Goal: Transaction & Acquisition: Purchase product/service

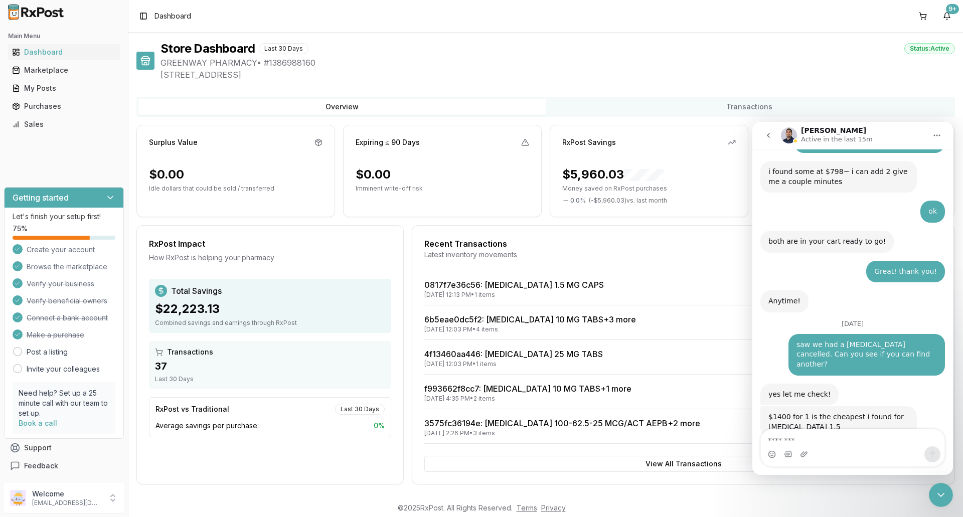
scroll to position [2, 0]
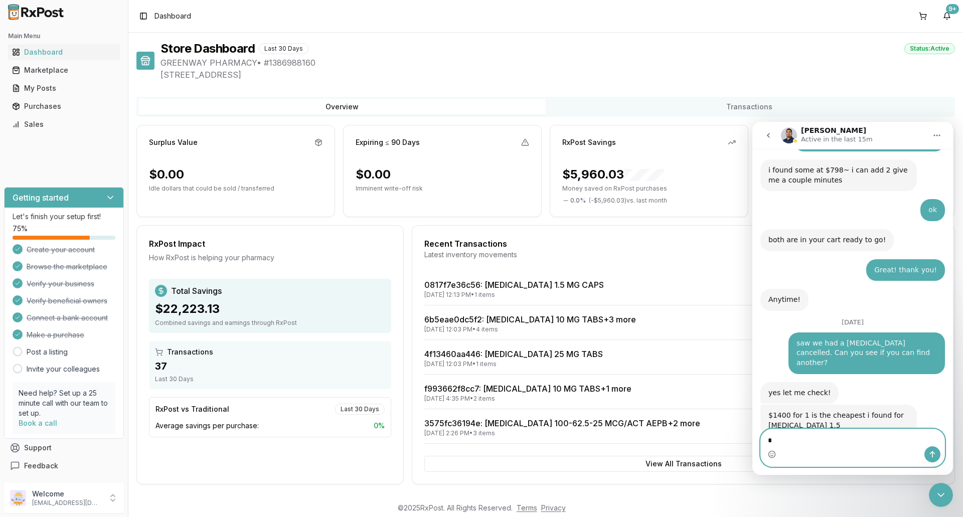
type textarea "**"
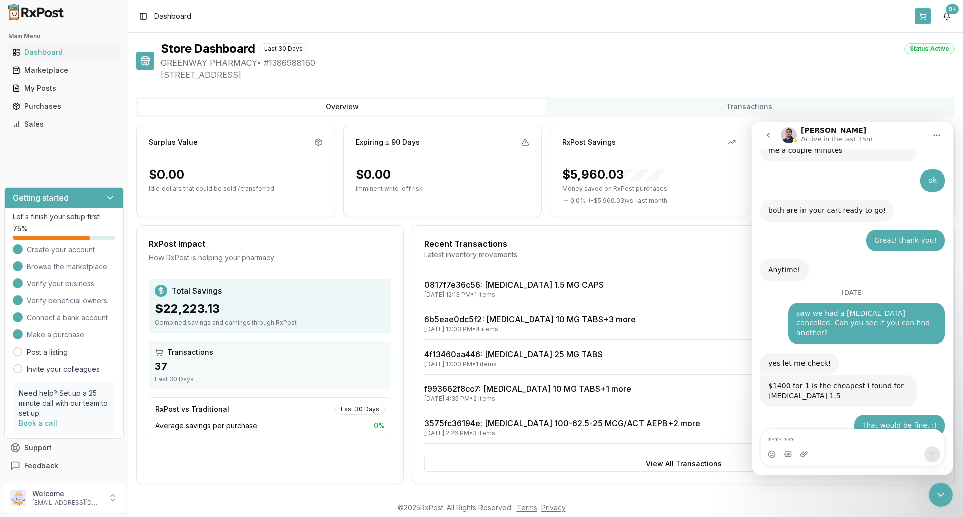
click at [923, 16] on button at bounding box center [922, 16] width 16 height 16
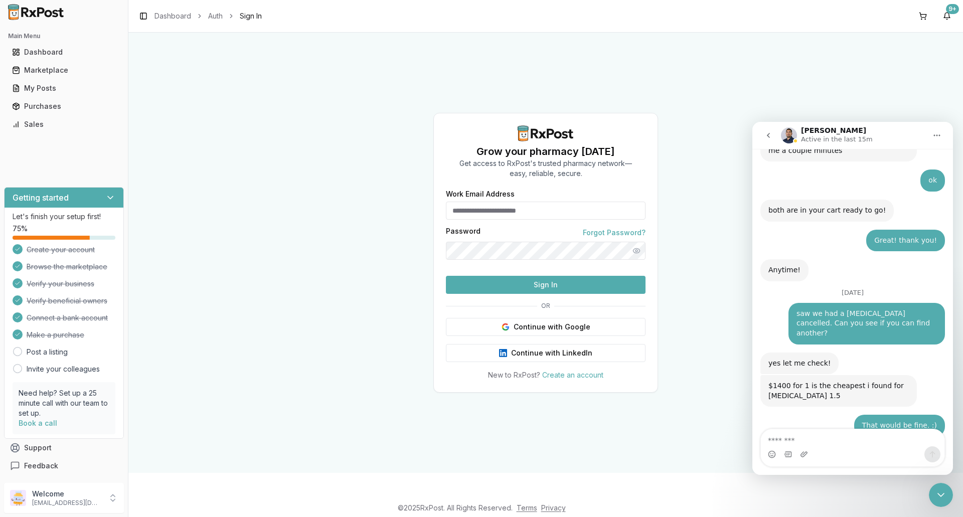
type input "**********"
click at [559, 294] on button "Sign In" at bounding box center [546, 285] width 200 height 18
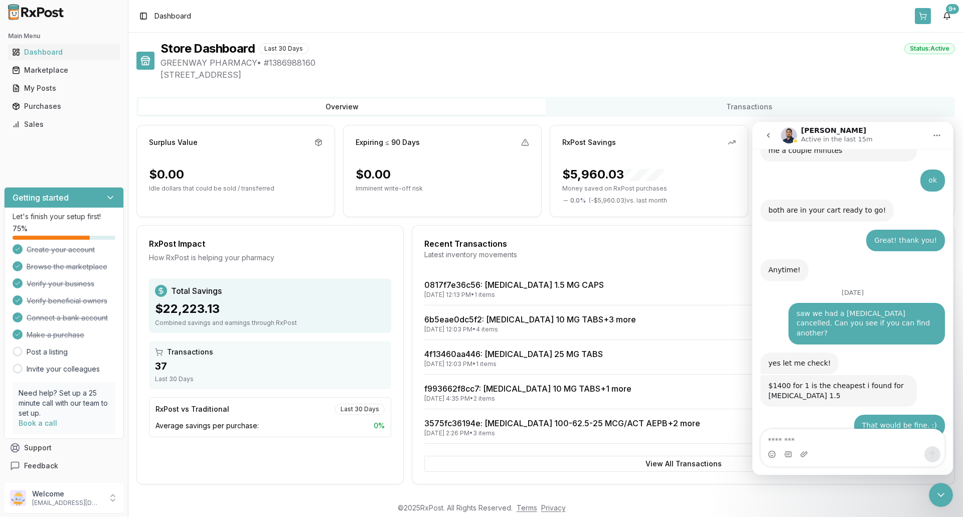
click at [923, 19] on button at bounding box center [922, 16] width 16 height 16
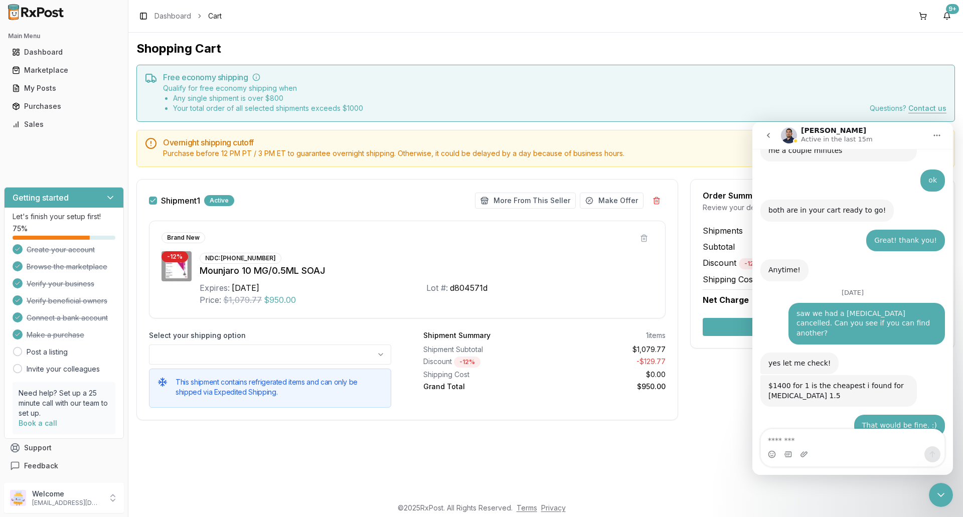
click at [945, 496] on icon "Close Intercom Messenger" at bounding box center [940, 495] width 12 height 12
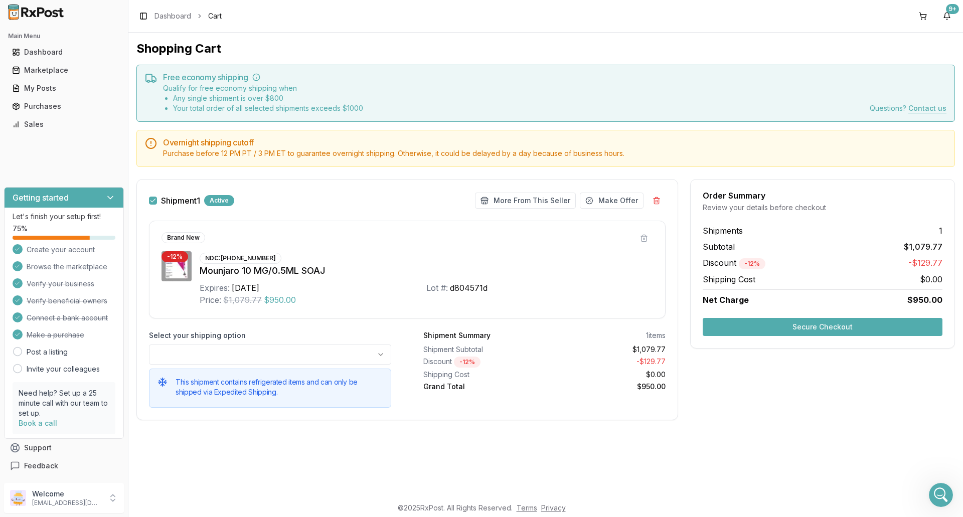
click at [842, 330] on button "Secure Checkout" at bounding box center [822, 327] width 240 height 18
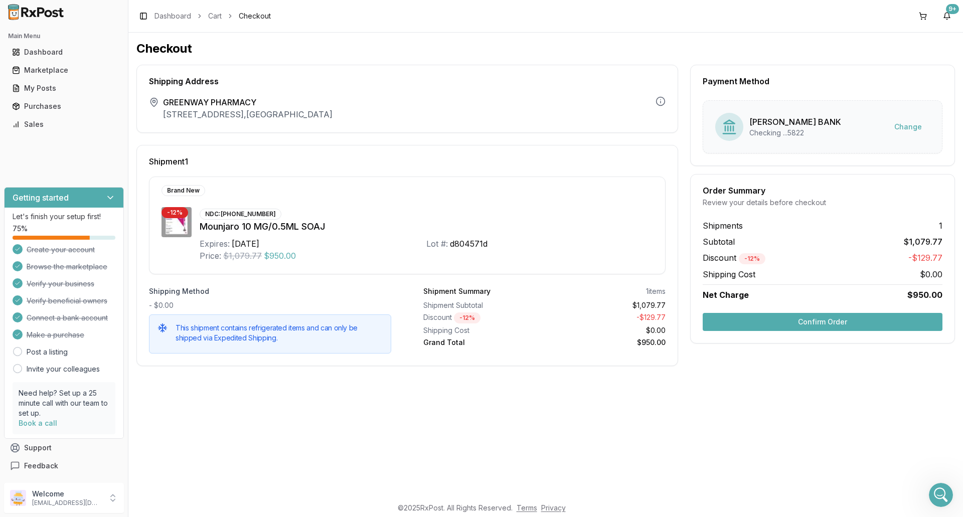
click at [926, 495] on div "Checkout Shipping Address The shipping address is the business address of the s…" at bounding box center [545, 265] width 834 height 464
click at [941, 494] on icon "Open Intercom Messenger" at bounding box center [940, 495] width 7 height 8
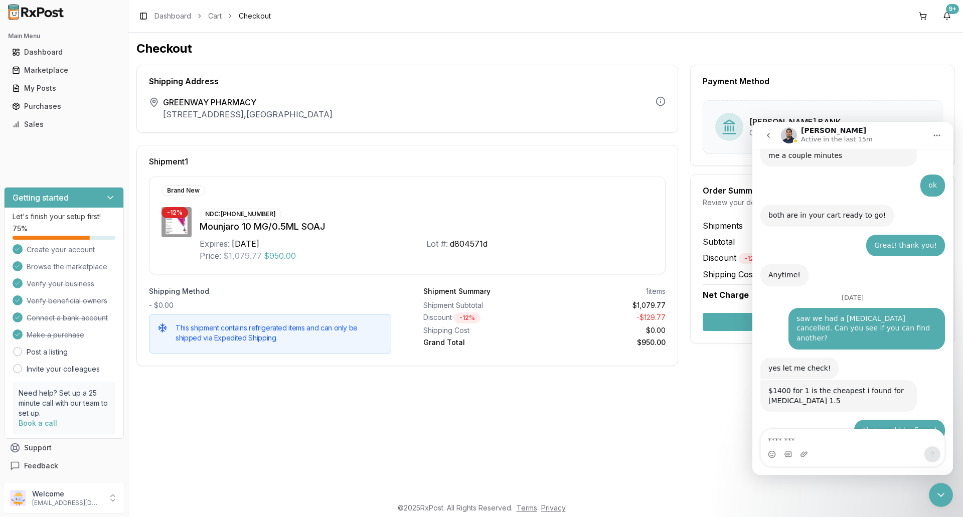
scroll to position [8033, 0]
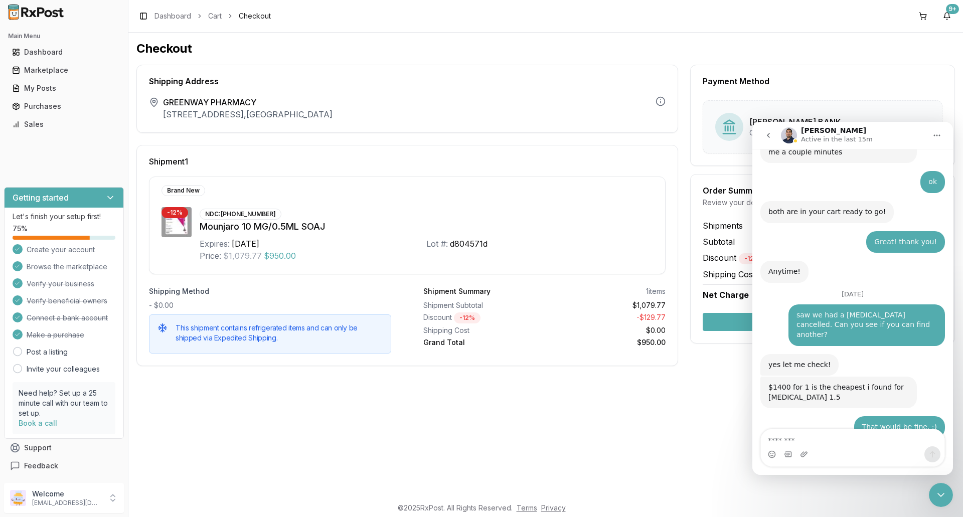
click at [807, 440] on textarea "Message…" at bounding box center [851, 437] width 183 height 17
type textarea "**********"
click at [933, 453] on icon "Send a message…" at bounding box center [932, 454] width 6 height 7
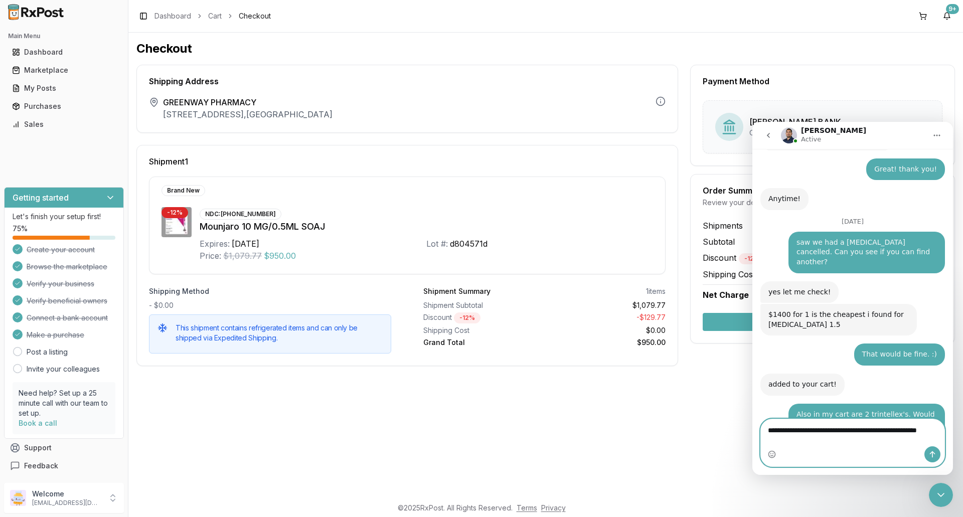
scroll to position [8116, 0]
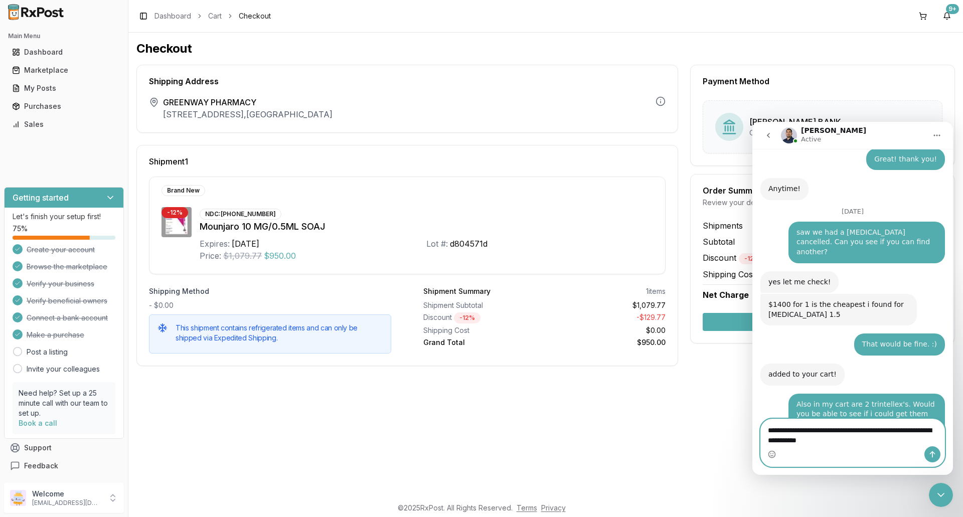
type textarea "**********"
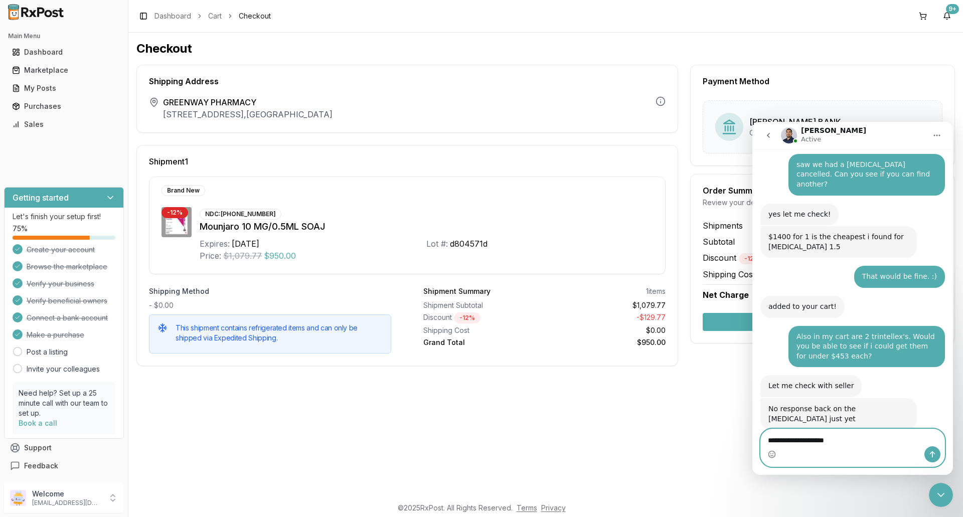
scroll to position [8184, 0]
type textarea "**********"
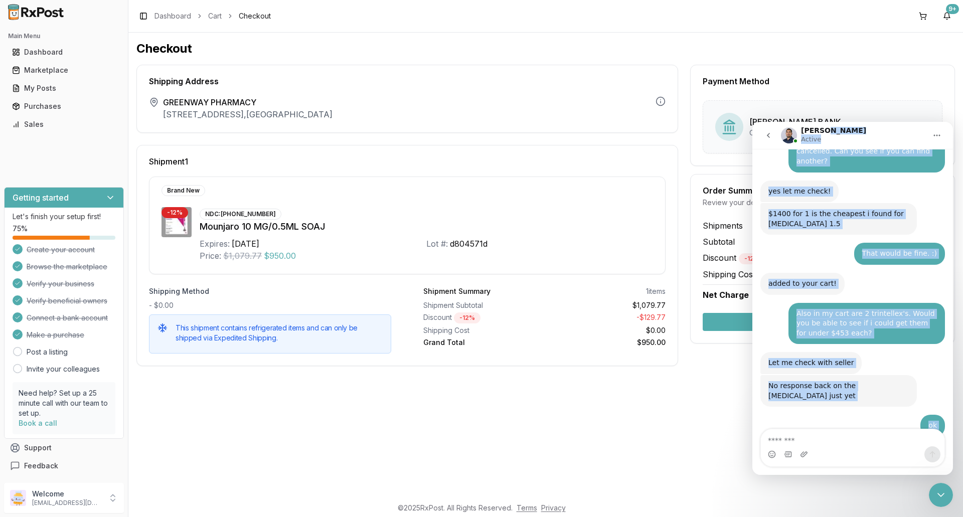
scroll to position [8206, 0]
drag, startPoint x: 879, startPoint y: 136, endPoint x: 1437, endPoint y: 436, distance: 633.6
click html "Manuel Active Ask us anything, or share your feedback. May 27 Another issue we …"
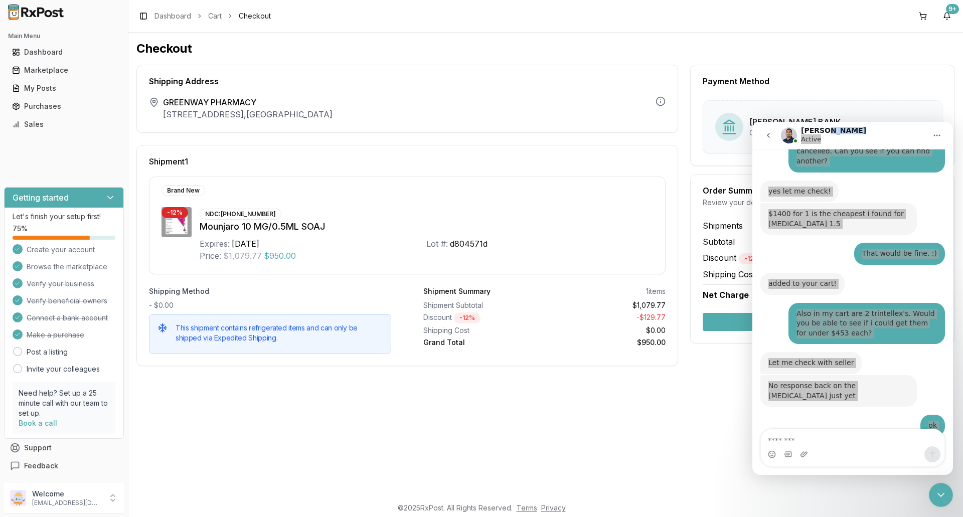
click at [680, 387] on div "Checkout Shipping Address The shipping address is the business address of the s…" at bounding box center [545, 265] width 834 height 464
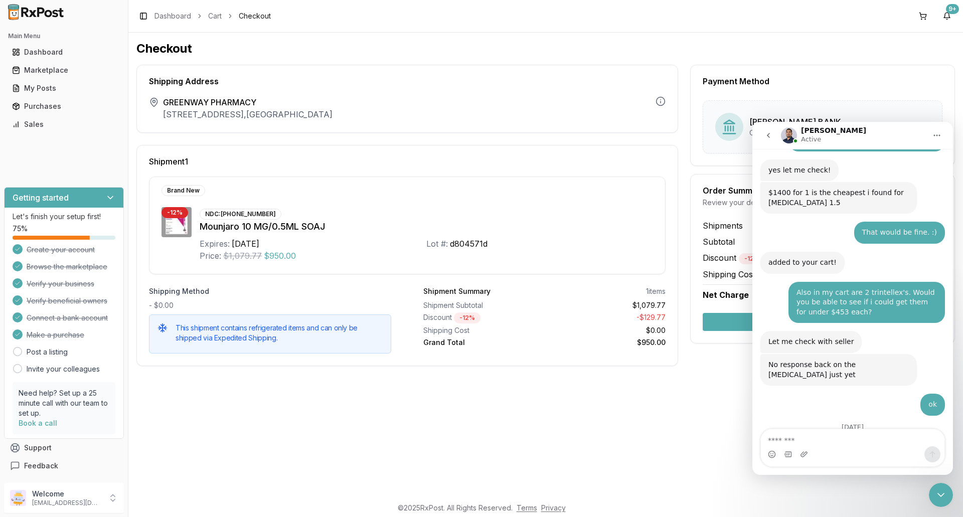
click at [940, 494] on icon "Close Intercom Messenger" at bounding box center [940, 495] width 12 height 12
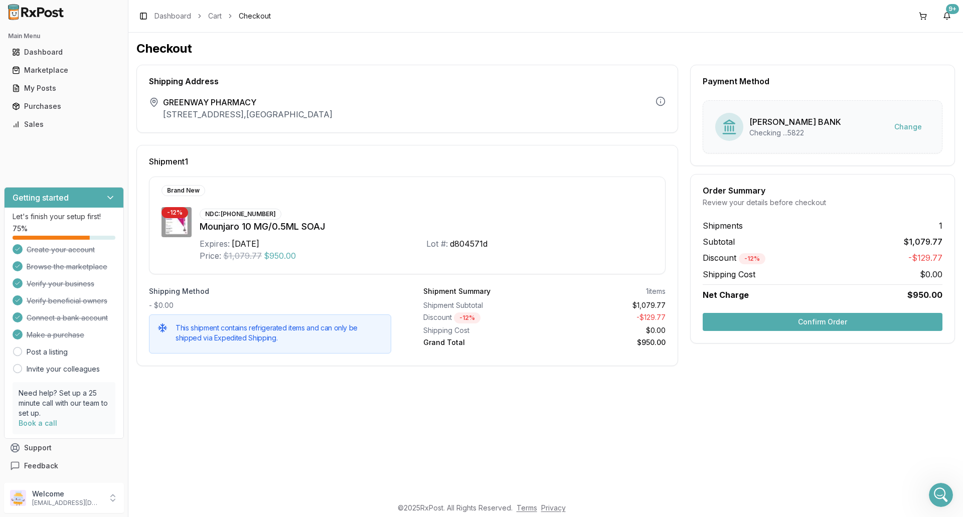
click at [939, 495] on icon "Open Intercom Messenger" at bounding box center [940, 495] width 17 height 17
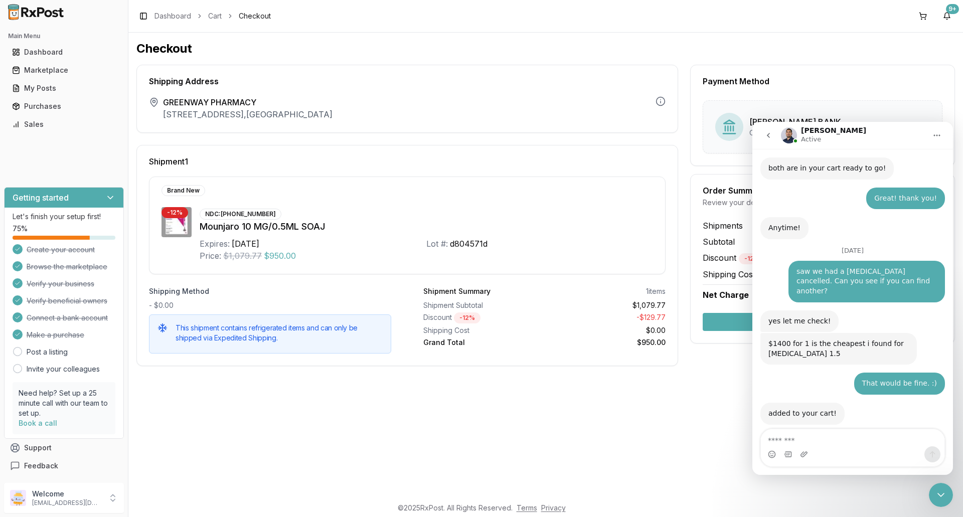
click at [942, 493] on icon "Close Intercom Messenger" at bounding box center [940, 495] width 12 height 12
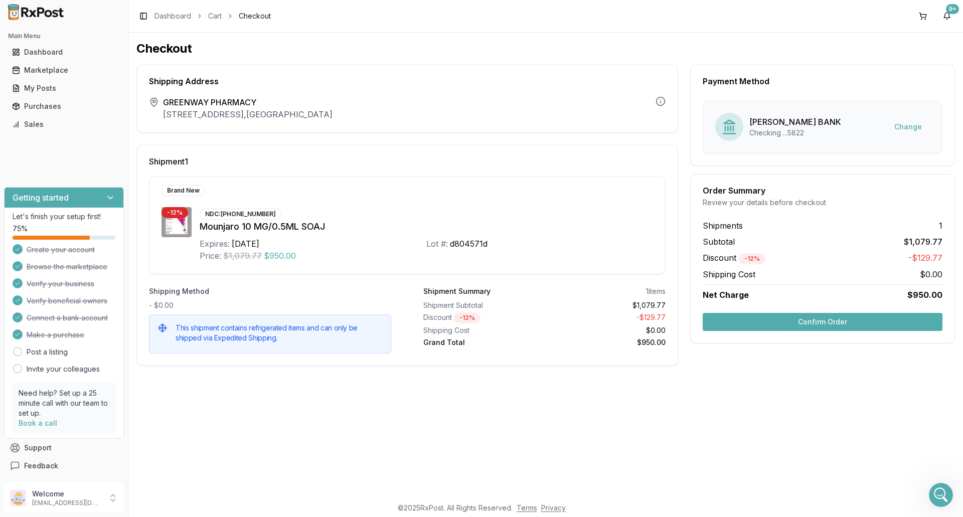
click at [941, 493] on icon "Open Intercom Messenger" at bounding box center [940, 495] width 7 height 8
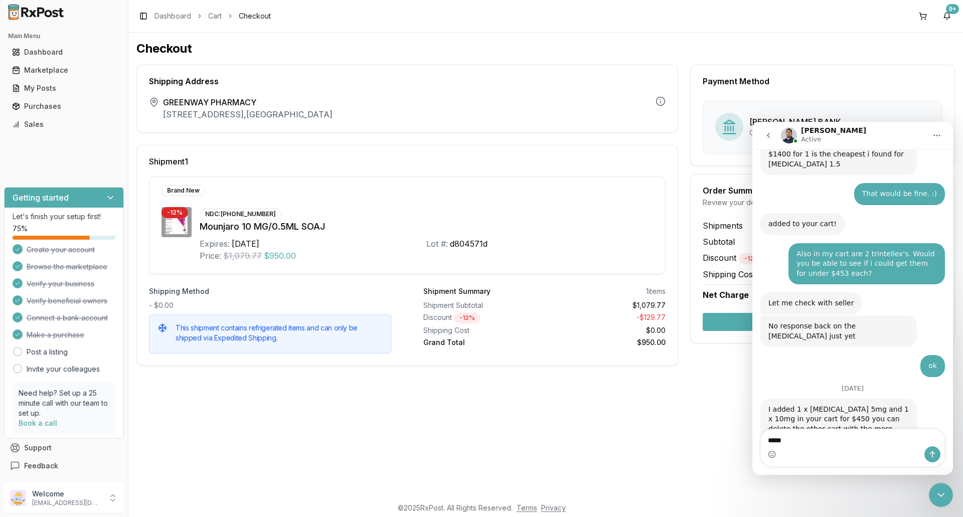
scroll to position [8314, 0]
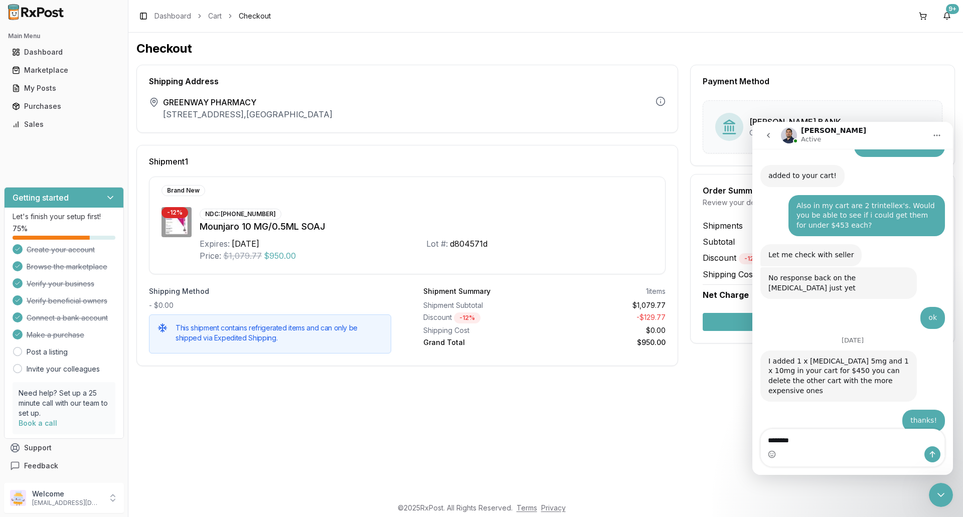
type textarea "*********"
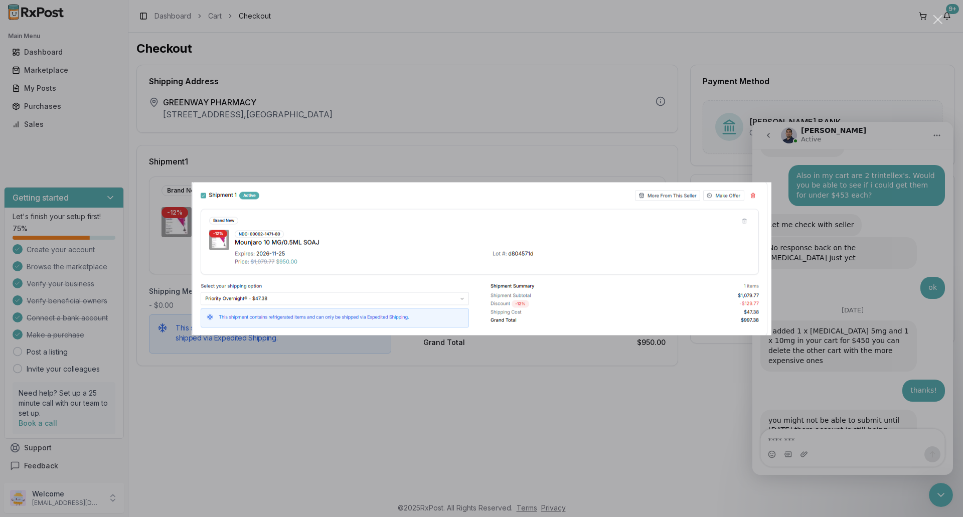
scroll to position [0, 0]
click at [427, 391] on div "Intercom messenger" at bounding box center [481, 258] width 963 height 517
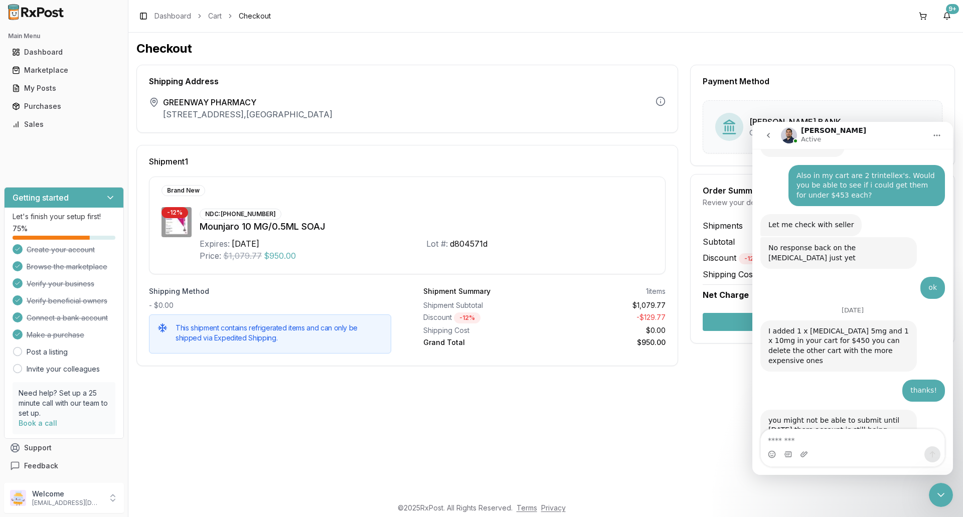
scroll to position [8336, 0]
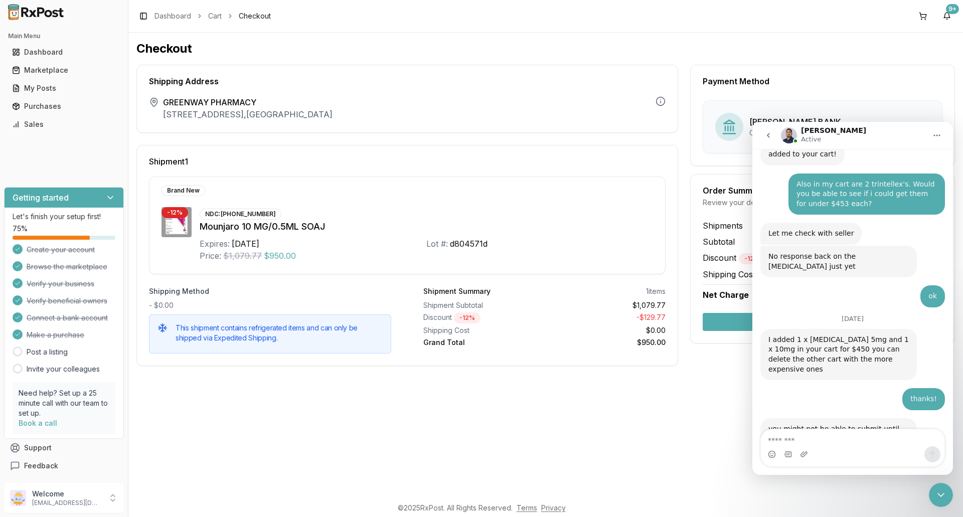
click at [815, 493] on div "Checkout Shipping Address The shipping address is the business address of the s…" at bounding box center [545, 265] width 834 height 464
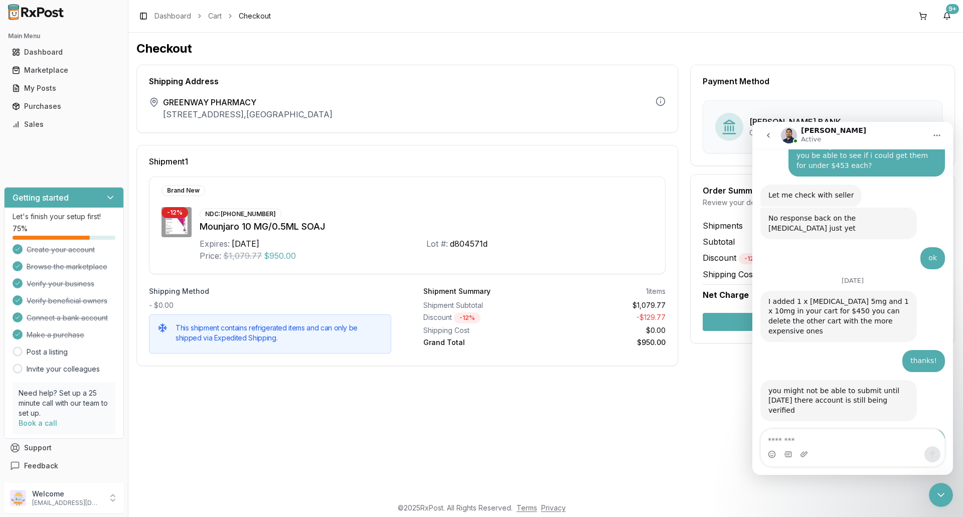
scroll to position [8374, 0]
drag, startPoint x: 940, startPoint y: 496, endPoint x: 931, endPoint y: 496, distance: 8.5
click at [937, 496] on icon "Close Intercom Messenger" at bounding box center [940, 495] width 12 height 12
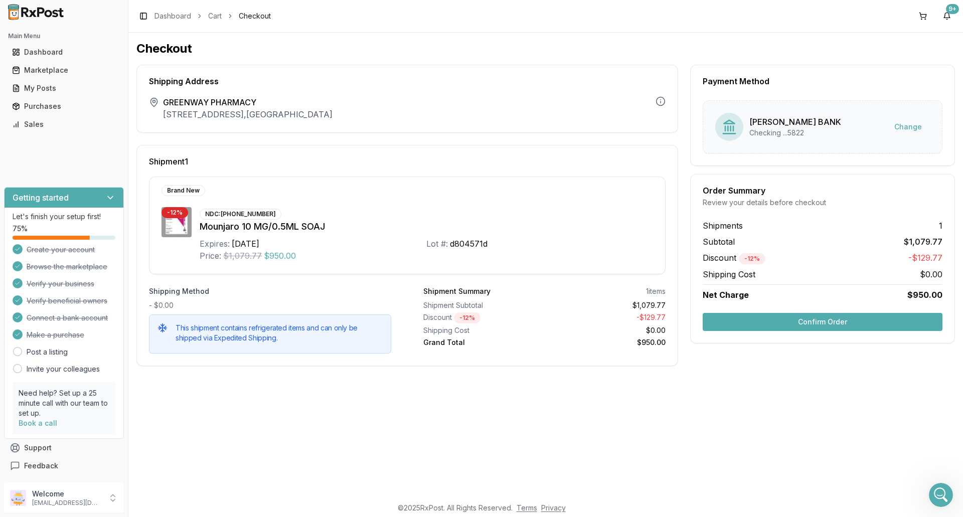
click at [702, 416] on div "Checkout Shipping Address The shipping address is the business address of the s…" at bounding box center [545, 265] width 834 height 464
click at [937, 498] on icon "Open Intercom Messenger" at bounding box center [940, 495] width 17 height 17
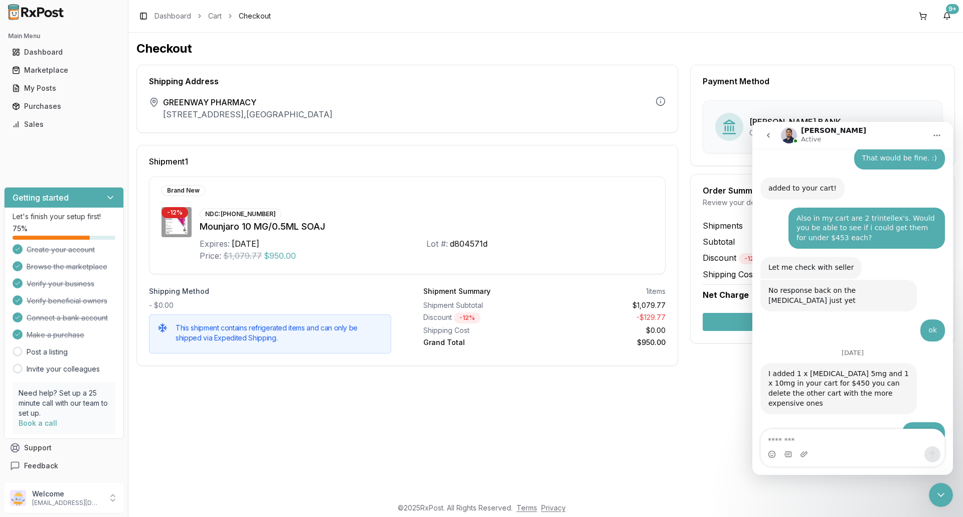
scroll to position [8336, 0]
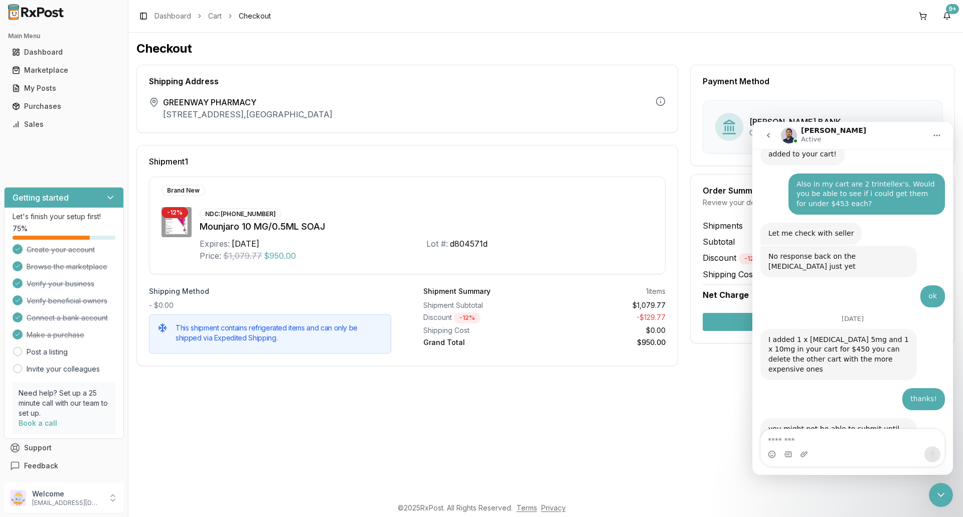
drag, startPoint x: 942, startPoint y: 492, endPoint x: 930, endPoint y: 492, distance: 12.0
click at [941, 492] on icon "Close Intercom Messenger" at bounding box center [940, 495] width 12 height 12
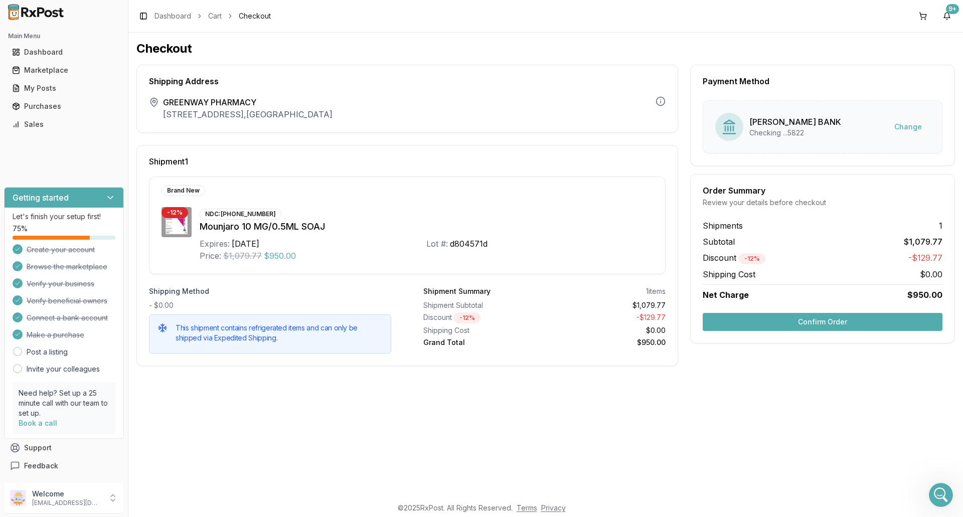
drag, startPoint x: 548, startPoint y: 415, endPoint x: 527, endPoint y: 419, distance: 21.4
click at [527, 419] on div "Checkout Shipping Address The shipping address is the business address of the s…" at bounding box center [545, 265] width 834 height 464
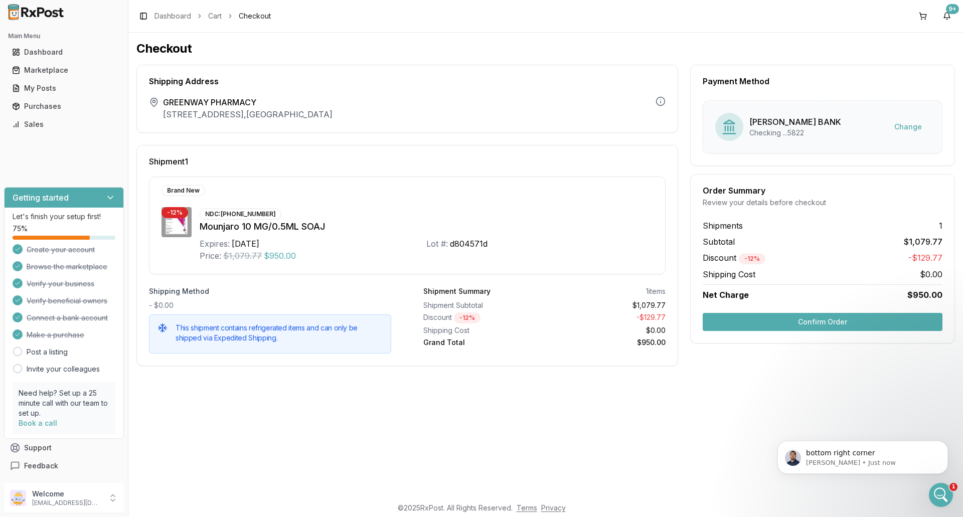
scroll to position [8358, 0]
click at [941, 492] on icon "Open Intercom Messenger" at bounding box center [940, 495] width 17 height 17
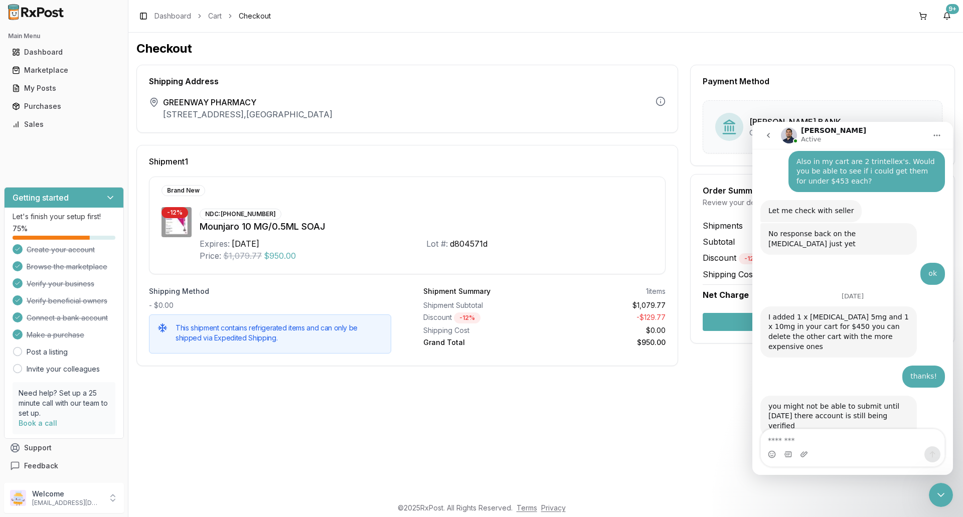
drag, startPoint x: 942, startPoint y: 495, endPoint x: 1752, endPoint y: 969, distance: 937.9
click at [942, 495] on icon "Close Intercom Messenger" at bounding box center [940, 495] width 7 height 4
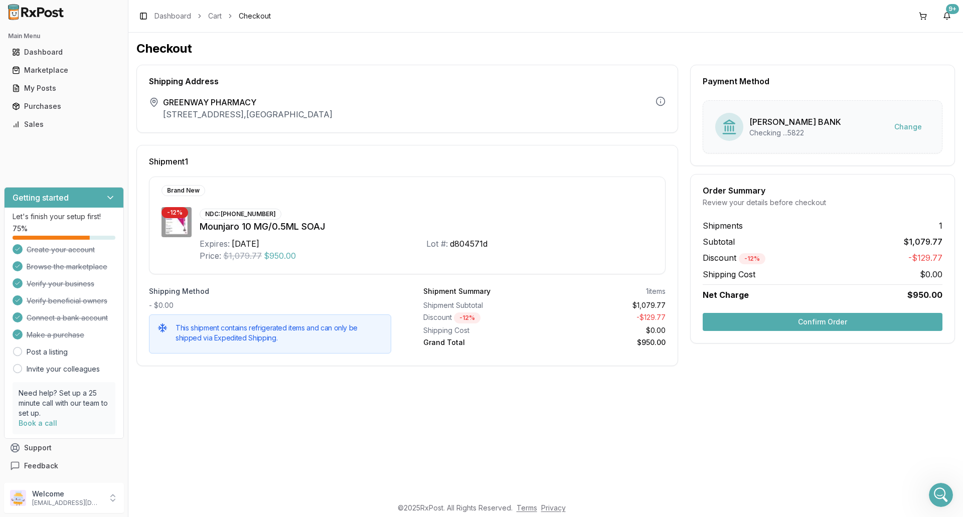
click at [811, 322] on button "Confirm Order" at bounding box center [822, 322] width 240 height 18
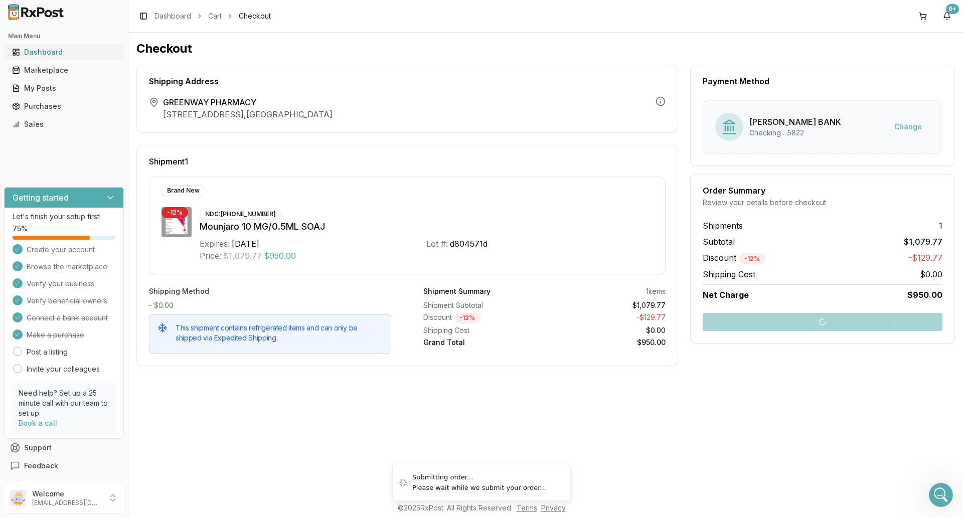
click at [44, 48] on div "Dashboard" at bounding box center [64, 52] width 104 height 10
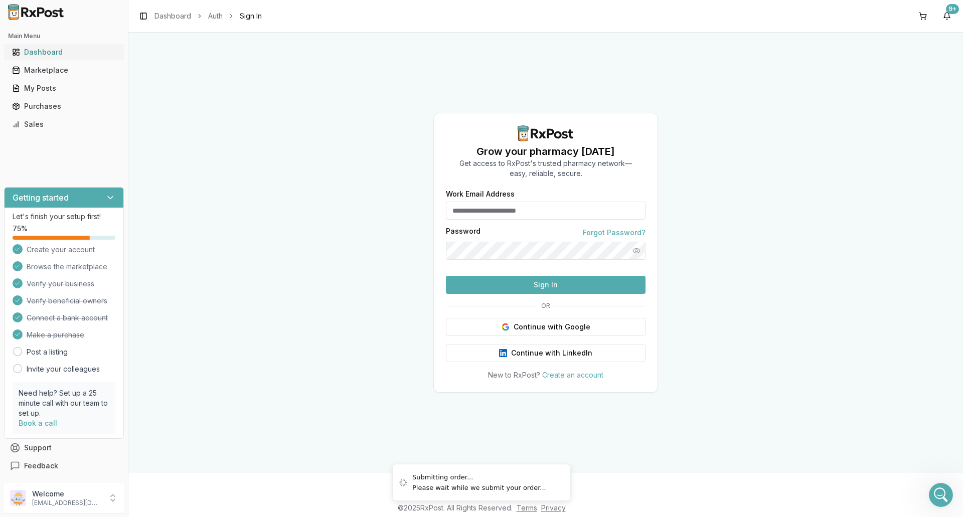
type input "**********"
click at [41, 54] on div "Dashboard" at bounding box center [64, 52] width 104 height 10
click at [47, 68] on div "Marketplace" at bounding box center [64, 70] width 104 height 10
click at [47, 108] on div "Purchases" at bounding box center [64, 106] width 104 height 10
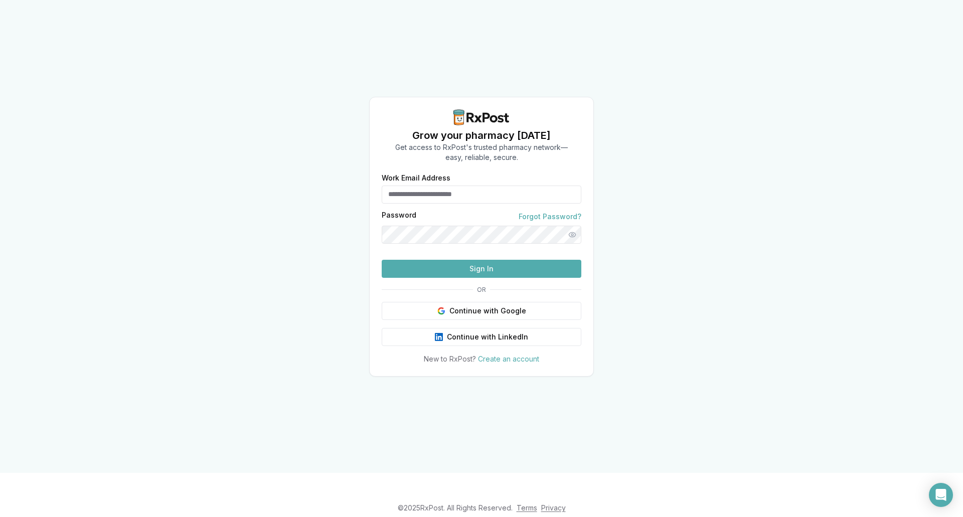
type input "**********"
click at [509, 278] on button "Sign In" at bounding box center [481, 269] width 200 height 18
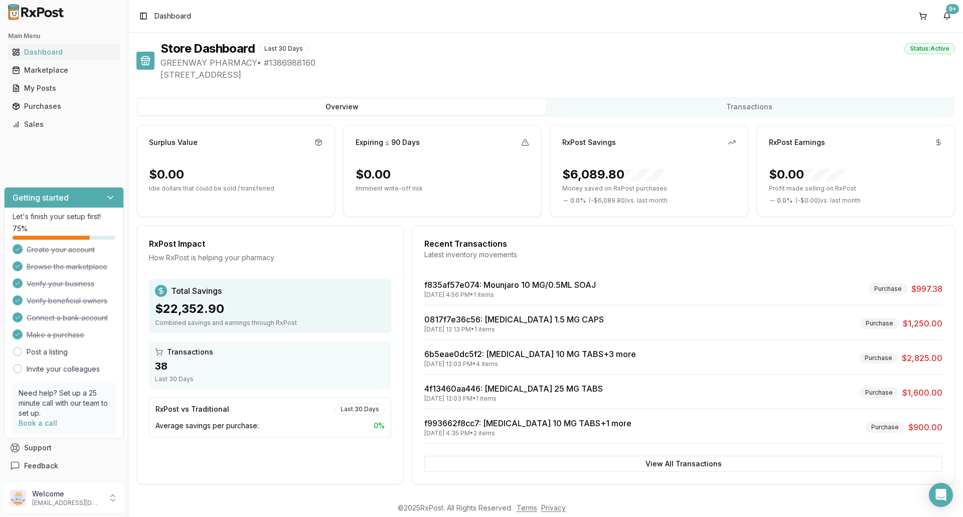
scroll to position [4, 0]
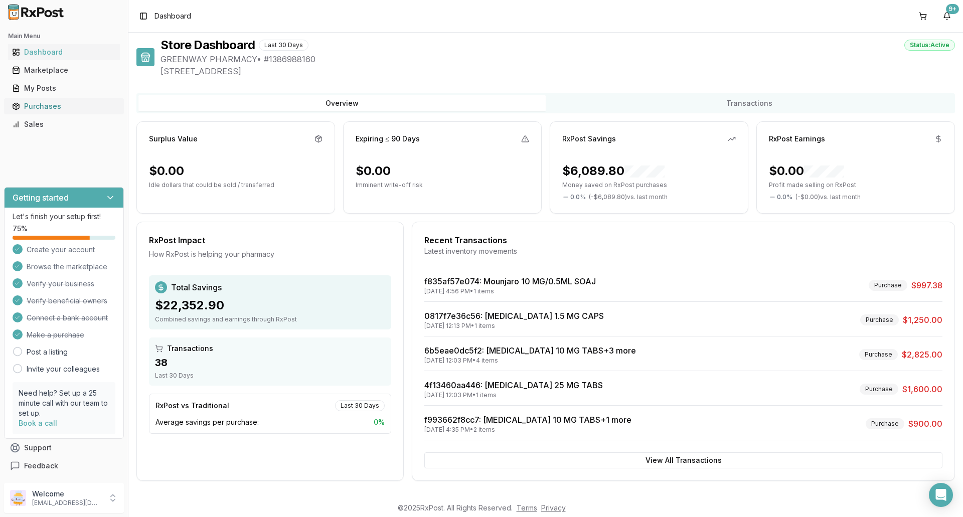
click at [54, 106] on div "Purchases" at bounding box center [64, 106] width 104 height 10
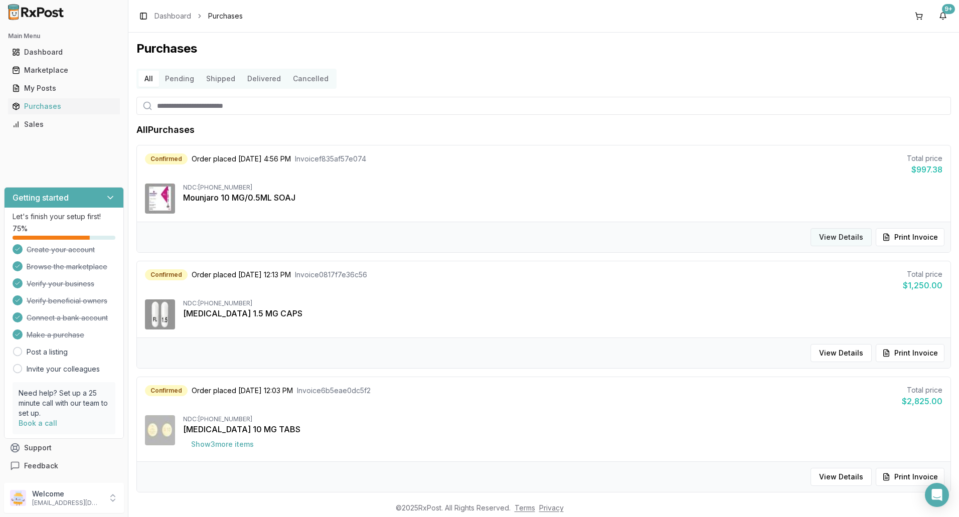
click at [850, 237] on button "View Details" at bounding box center [840, 237] width 61 height 18
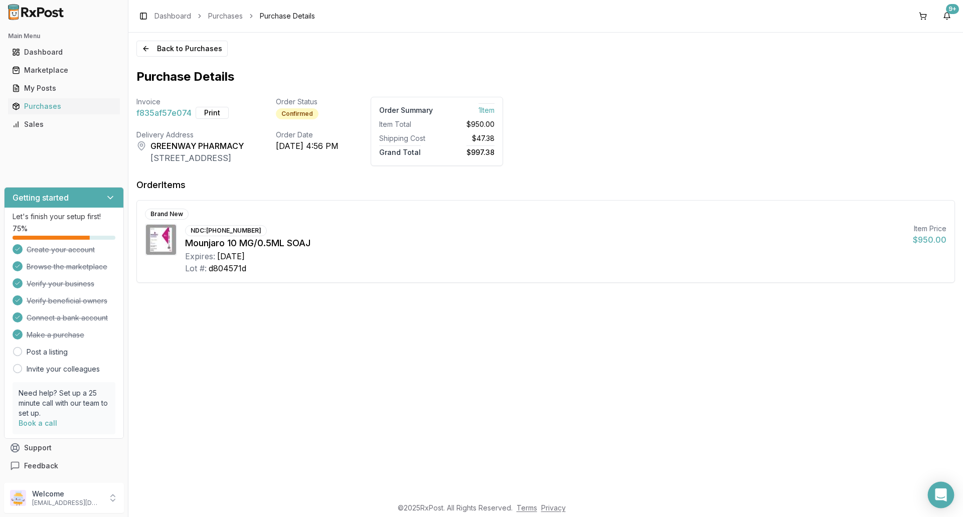
click at [945, 492] on icon "Open Intercom Messenger" at bounding box center [940, 494] width 13 height 13
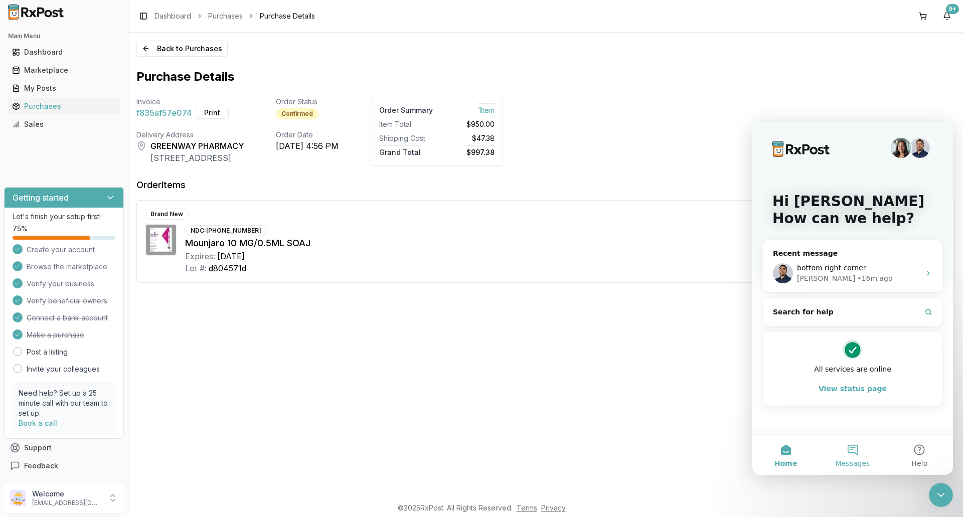
click at [869, 447] on button "Messages" at bounding box center [852, 455] width 67 height 40
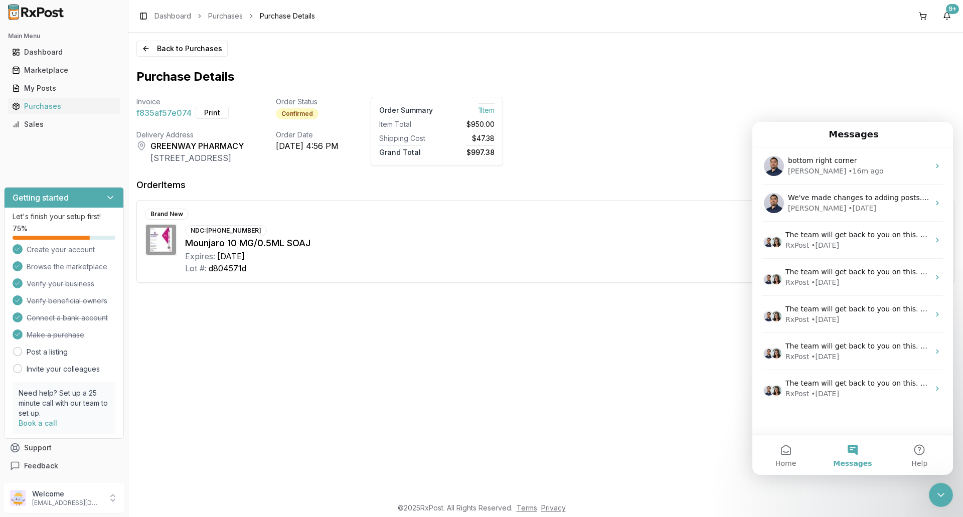
click at [803, 419] on div "bottom right corner [PERSON_NAME] • 16m ago We've made changes to adding posts.…" at bounding box center [852, 290] width 201 height 287
click at [854, 453] on button "Messages" at bounding box center [852, 455] width 67 height 40
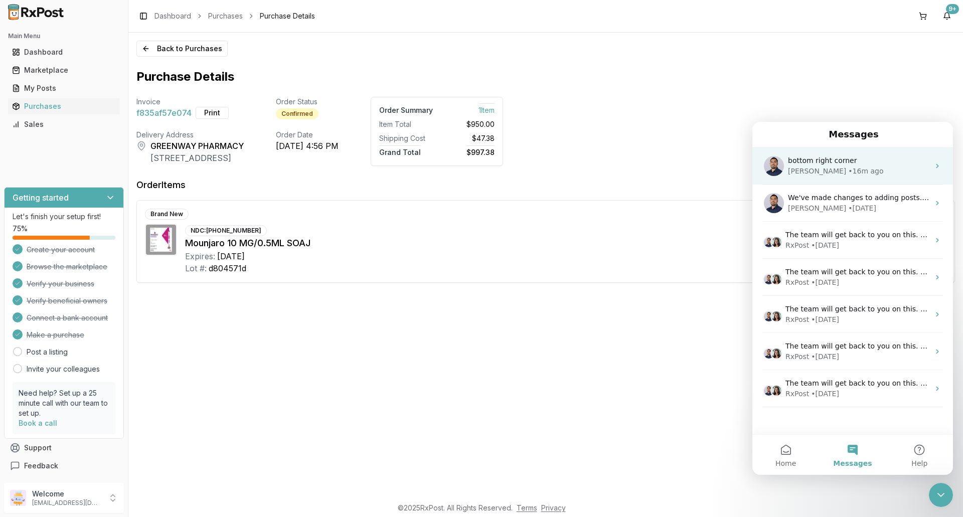
click at [843, 163] on span "bottom right corner" at bounding box center [822, 160] width 69 height 8
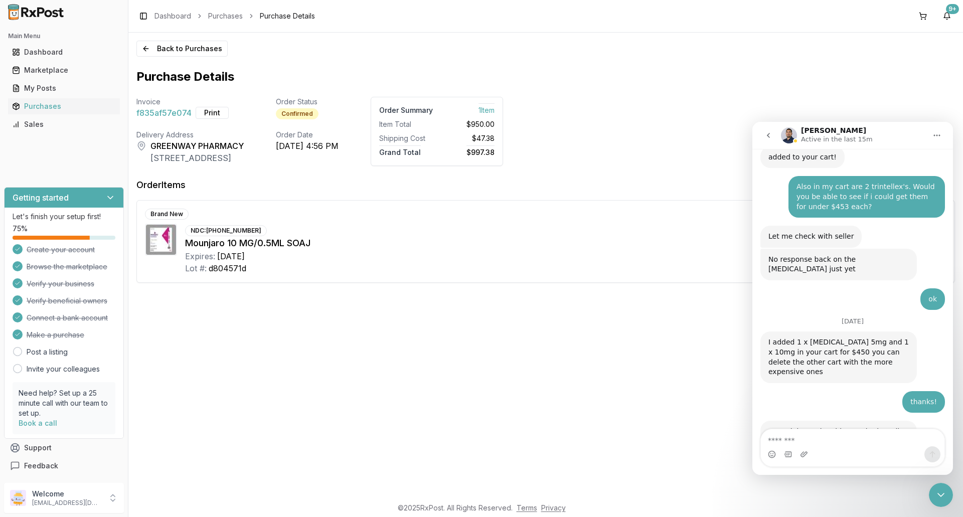
scroll to position [7728, 0]
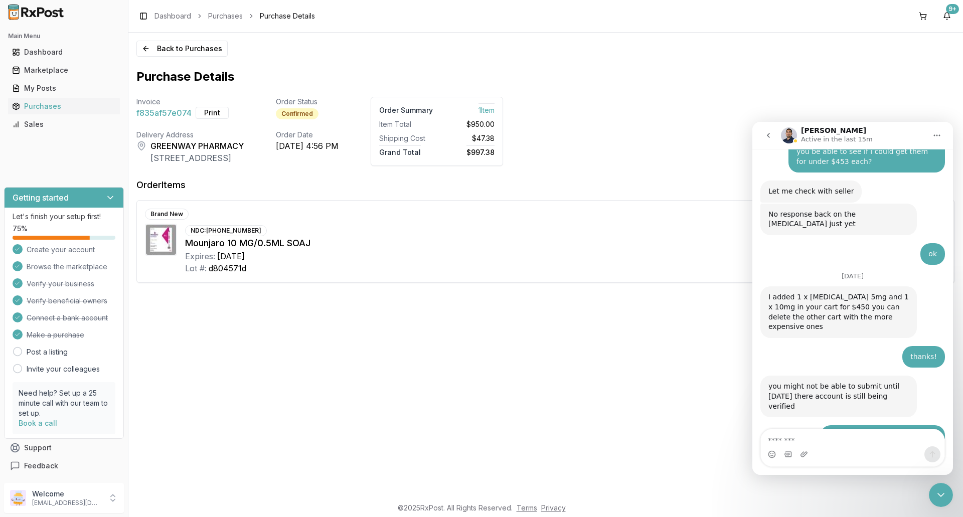
click at [786, 440] on textarea "Message…" at bounding box center [851, 437] width 183 height 17
type textarea "**********"
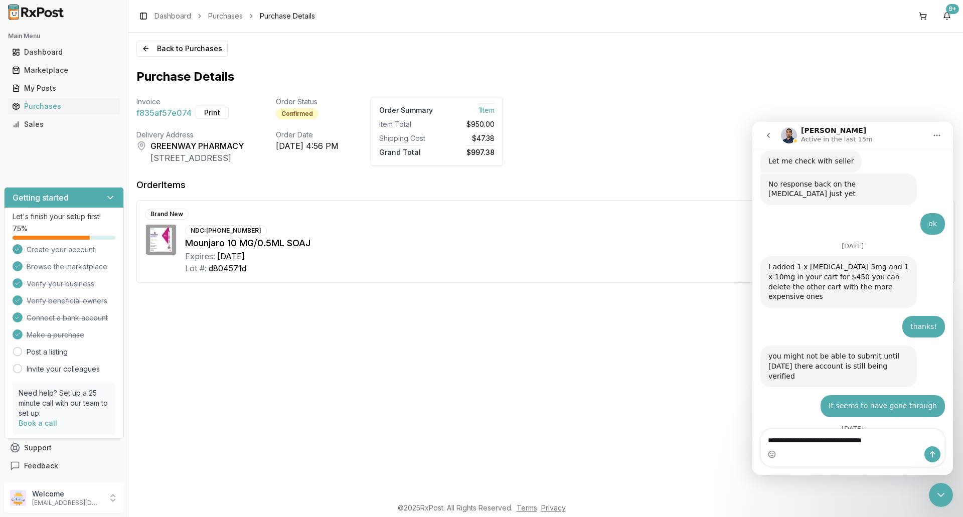
type textarea "**********"
click at [934, 449] on button "Send a message…" at bounding box center [932, 454] width 16 height 16
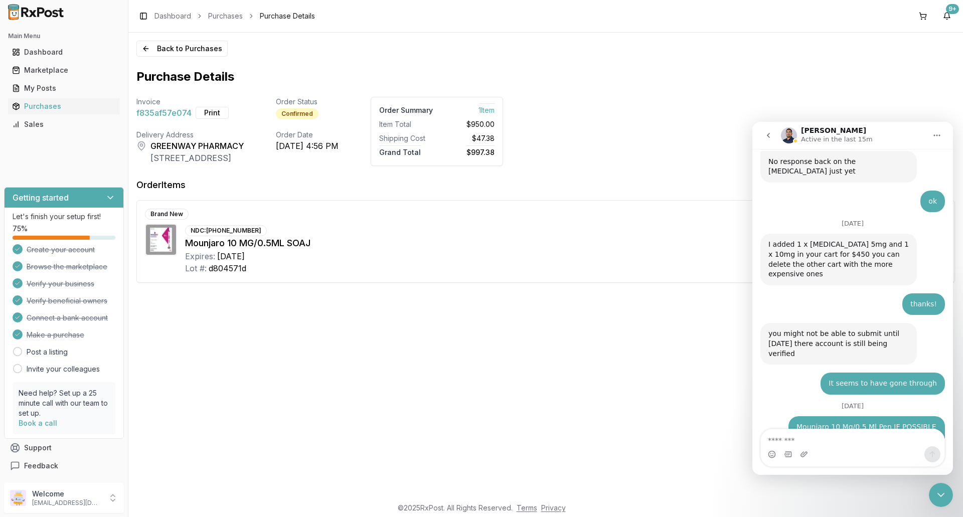
click at [941, 492] on icon "Close Intercom Messenger" at bounding box center [940, 495] width 12 height 12
